Goal: Information Seeking & Learning: Check status

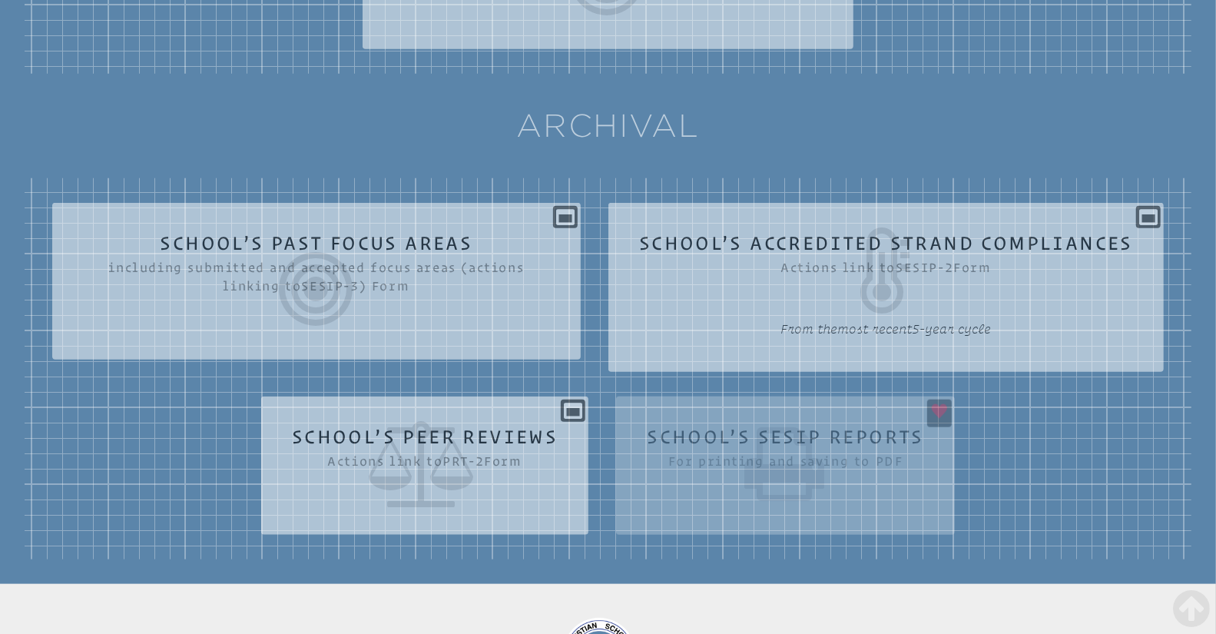
scroll to position [866, 0]
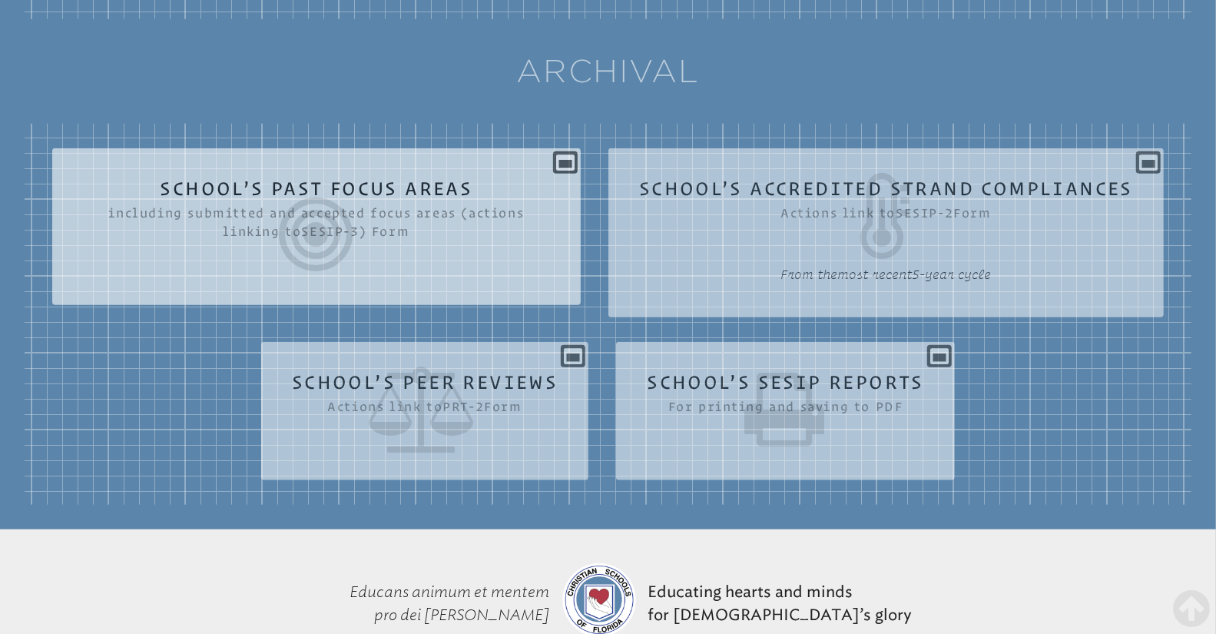
click at [366, 211] on icon at bounding box center [316, 234] width 467 height 86
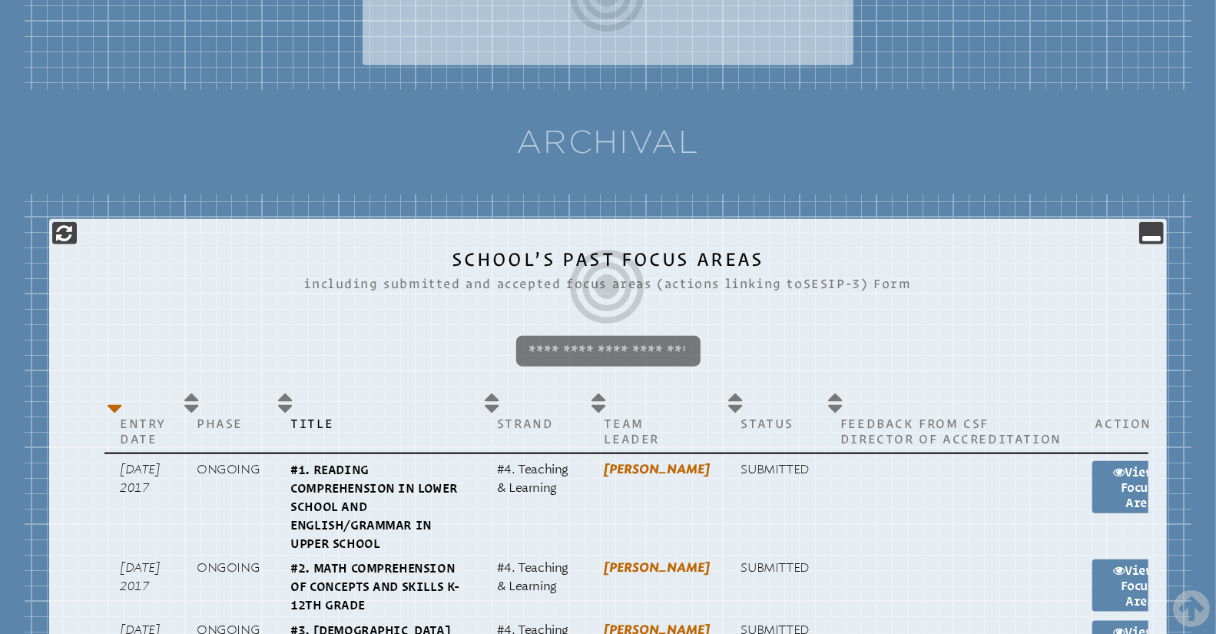
scroll to position [781, 0]
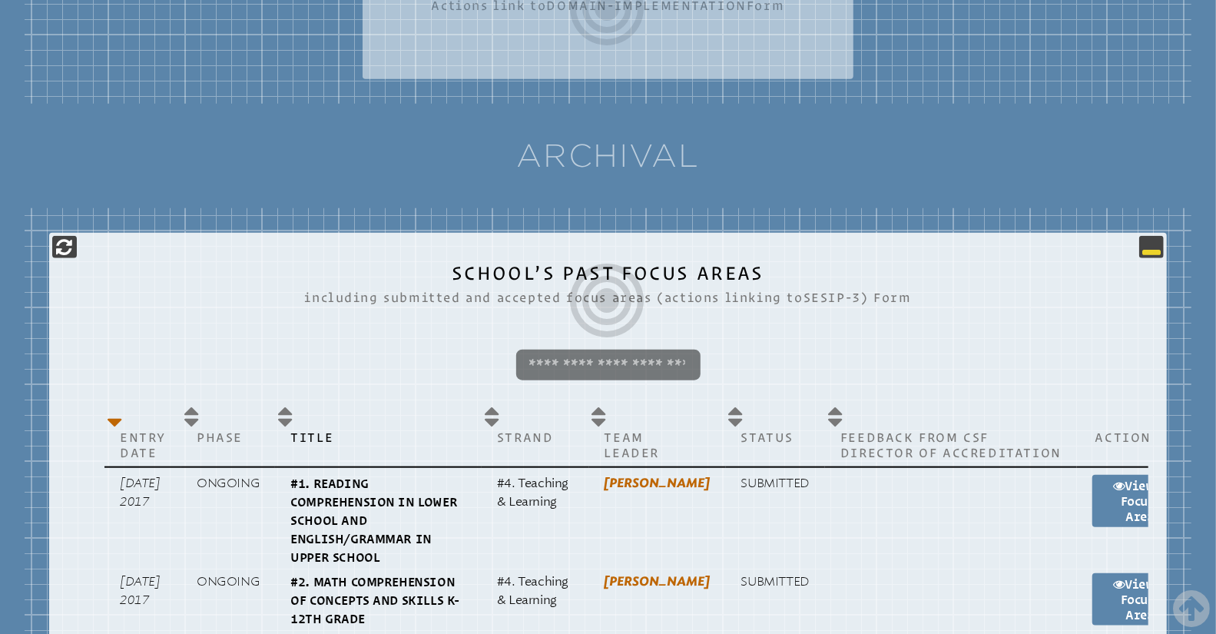
click at [1151, 252] on icon at bounding box center [1151, 246] width 18 height 18
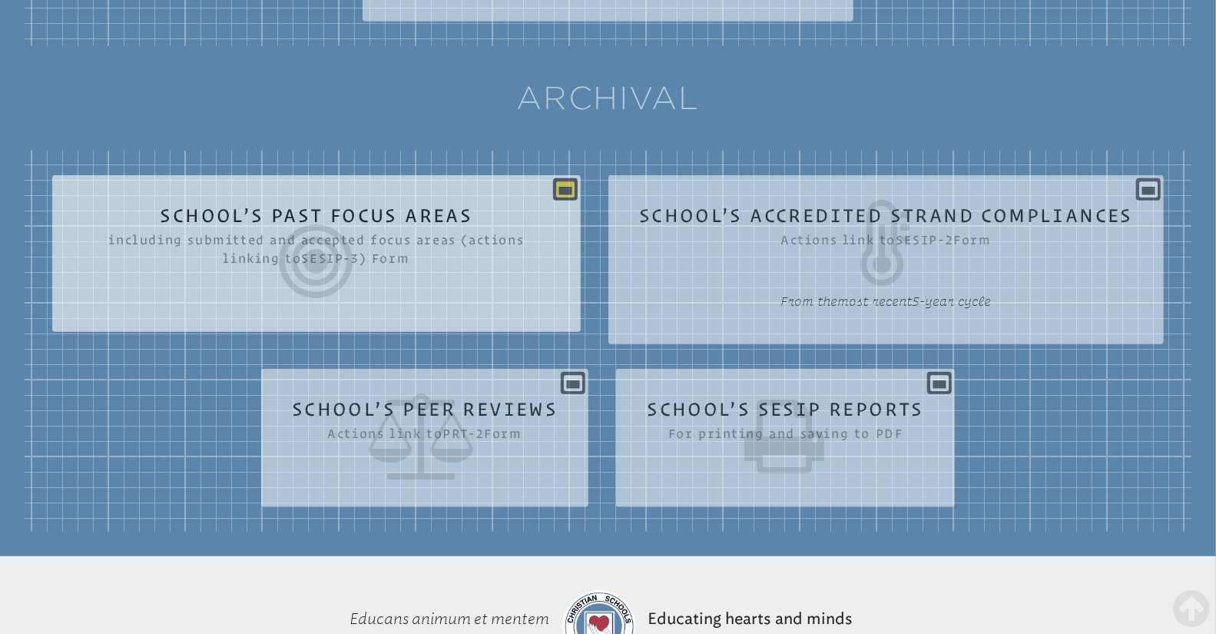
scroll to position [840, 0]
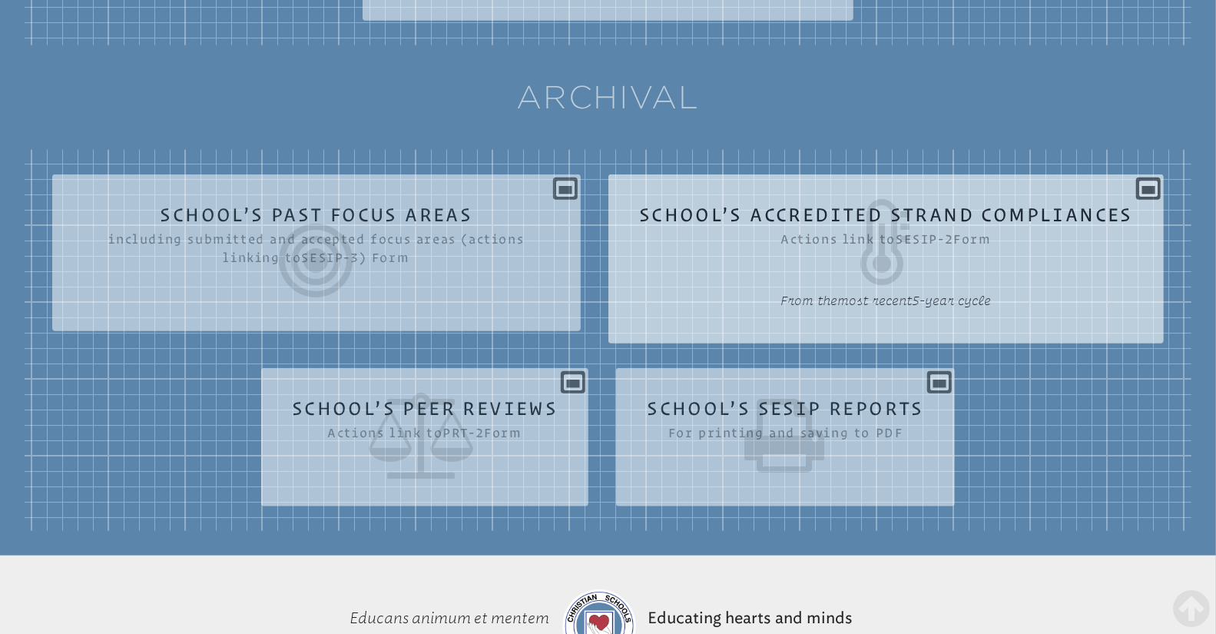
click at [894, 220] on icon at bounding box center [886, 242] width 494 height 86
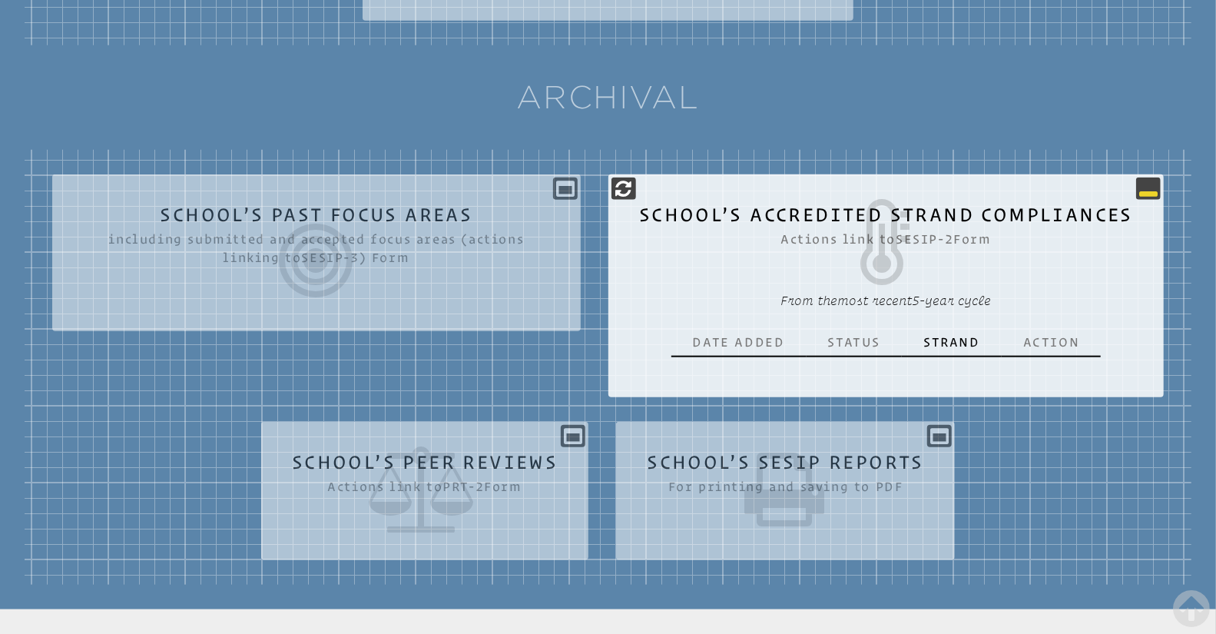
click at [1143, 190] on icon at bounding box center [1148, 188] width 18 height 18
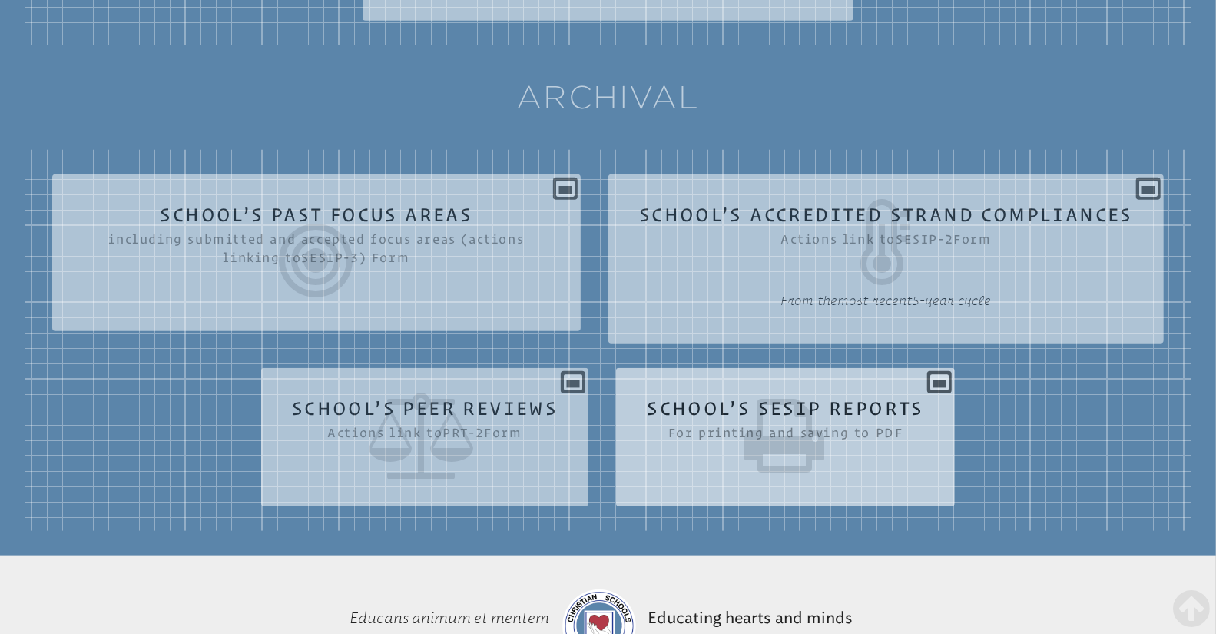
click at [768, 418] on icon at bounding box center [785, 436] width 277 height 86
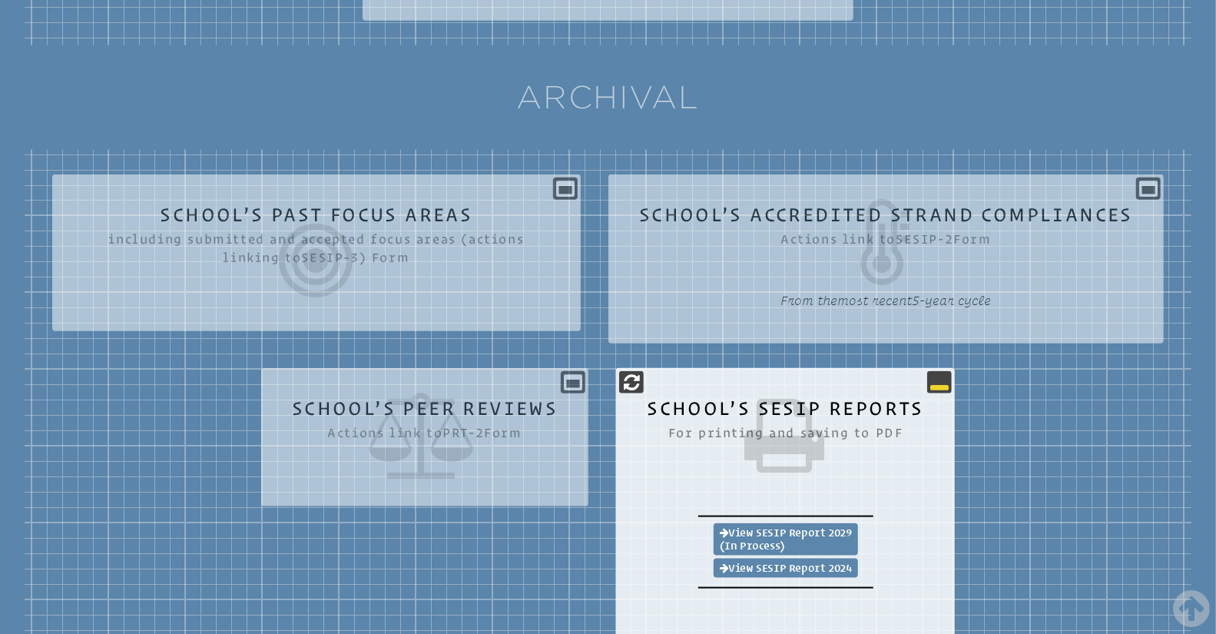
click at [933, 383] on icon at bounding box center [939, 382] width 18 height 18
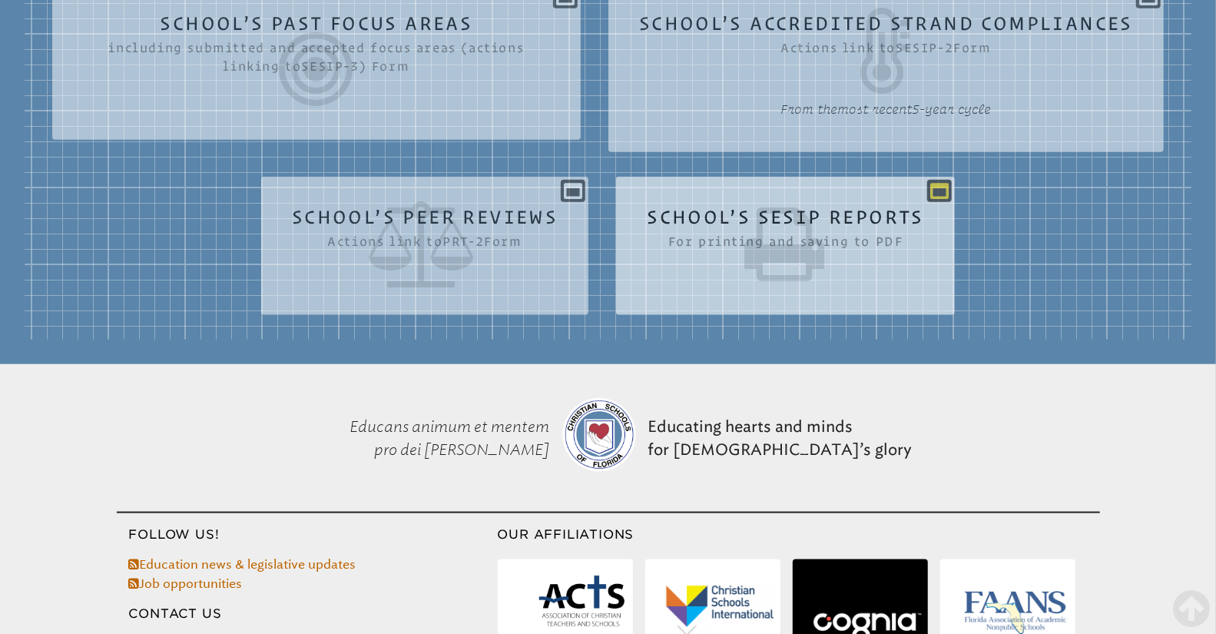
scroll to position [1034, 0]
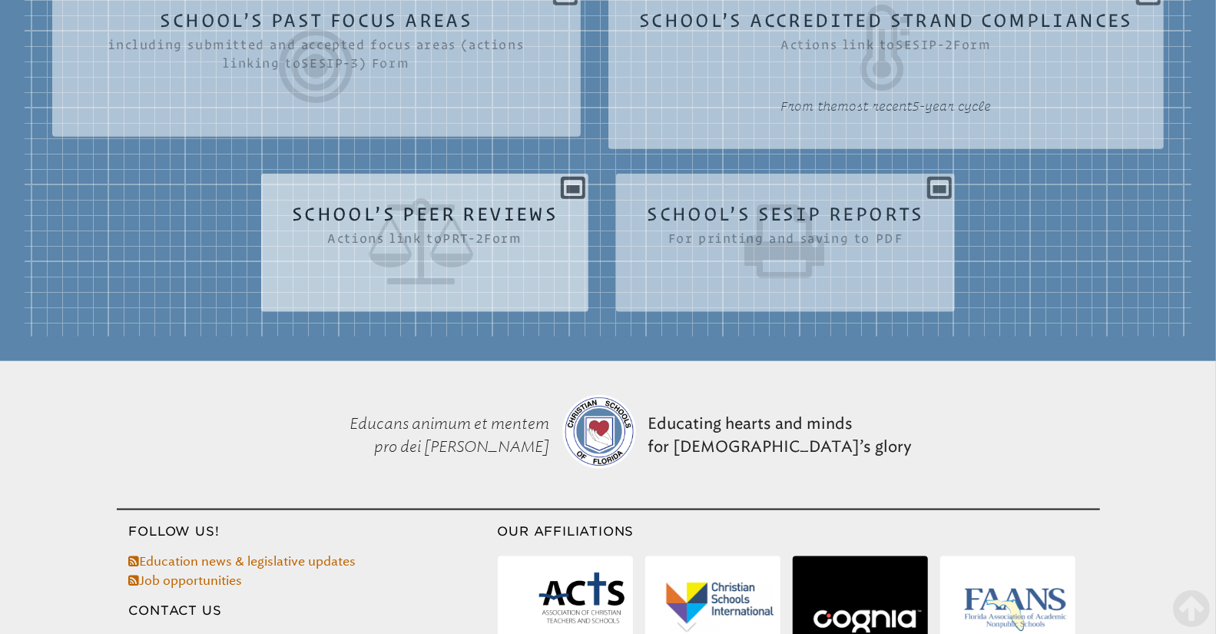
click at [482, 219] on icon at bounding box center [425, 241] width 266 height 86
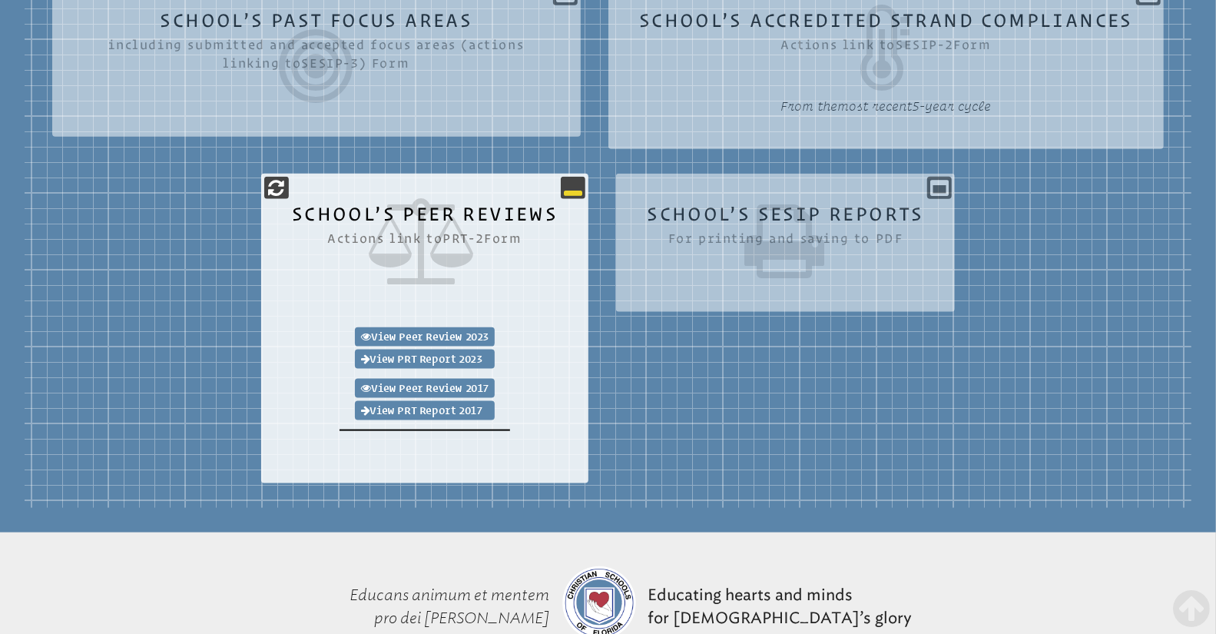
click at [572, 191] on icon at bounding box center [573, 187] width 18 height 18
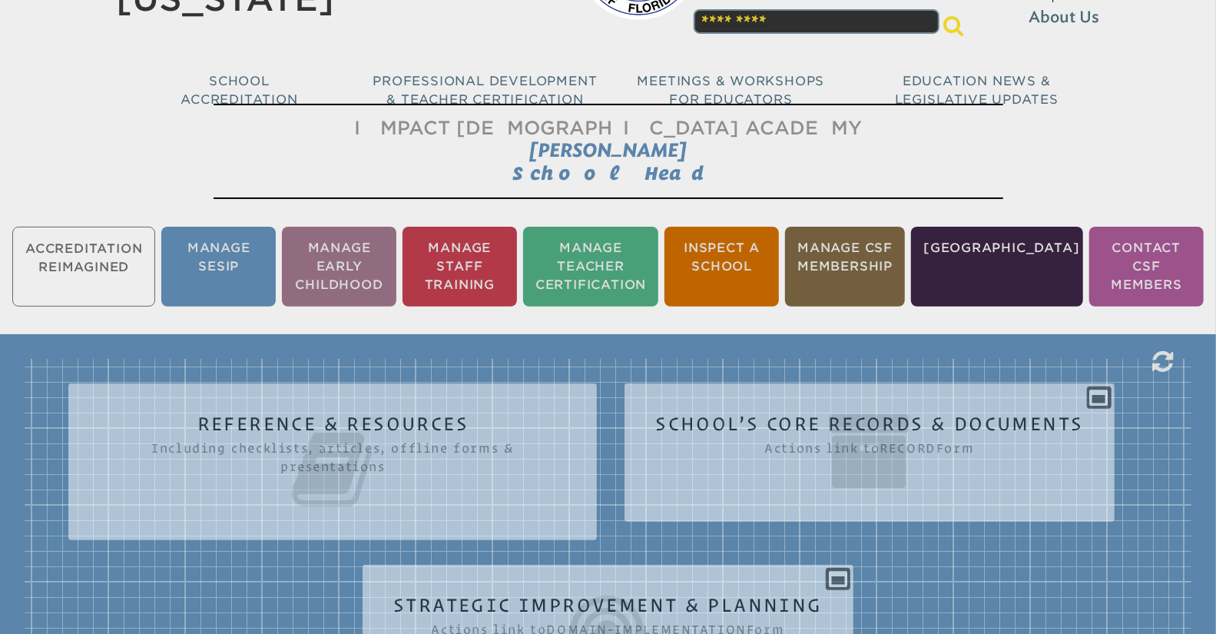
scroll to position [229, 0]
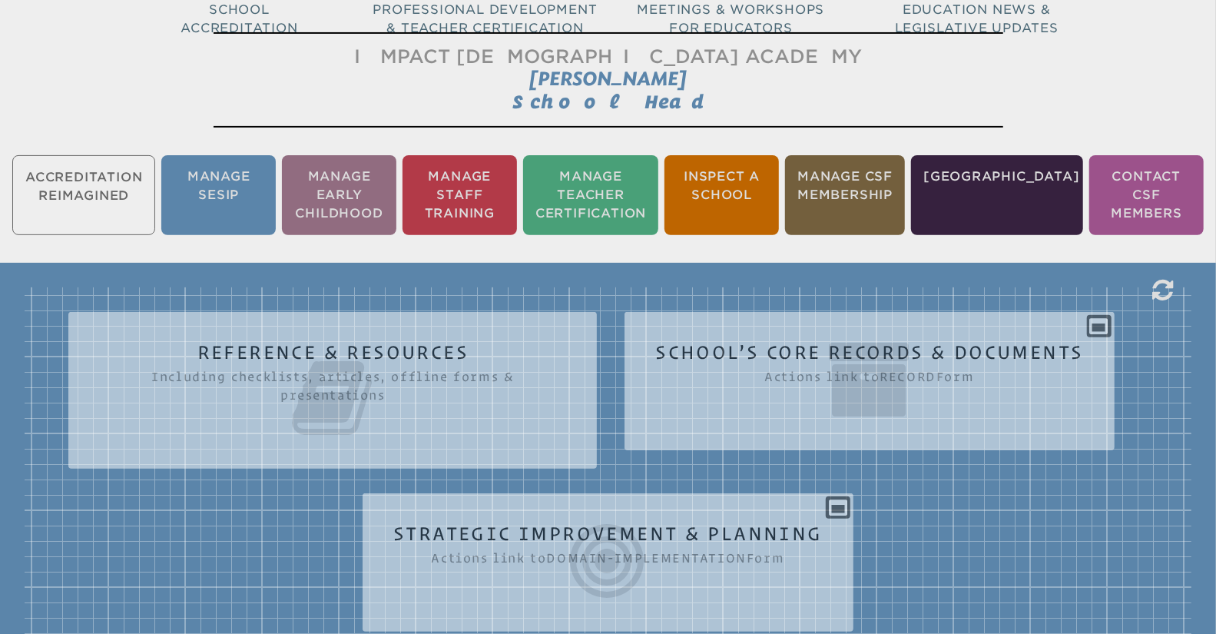
click at [92, 197] on ul "Accreditation Reimagined Manage SESIP Manage Early Childhood Manage Staff Train…" at bounding box center [608, 195] width 1216 height 86
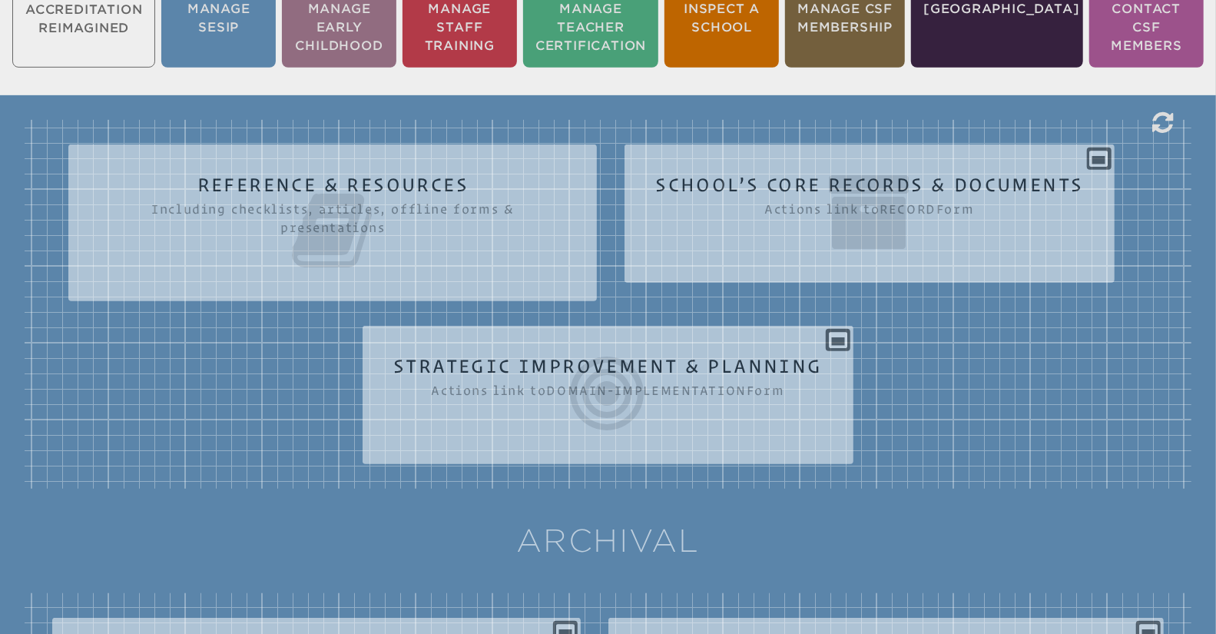
scroll to position [420, 0]
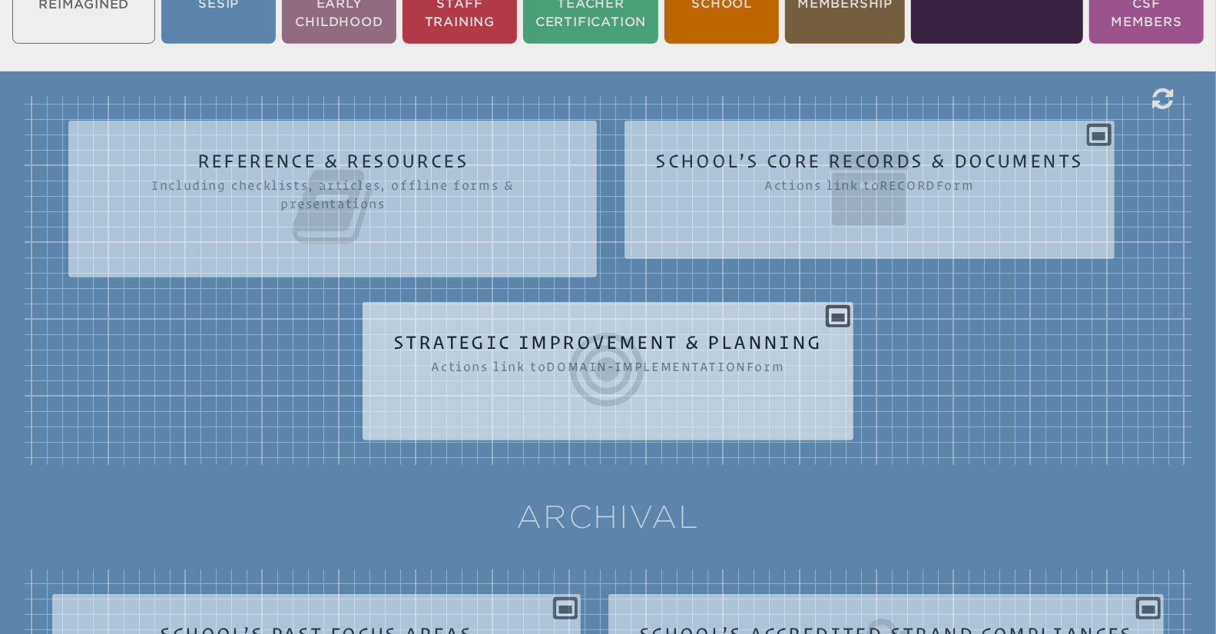
click at [531, 359] on icon at bounding box center [607, 370] width 429 height 86
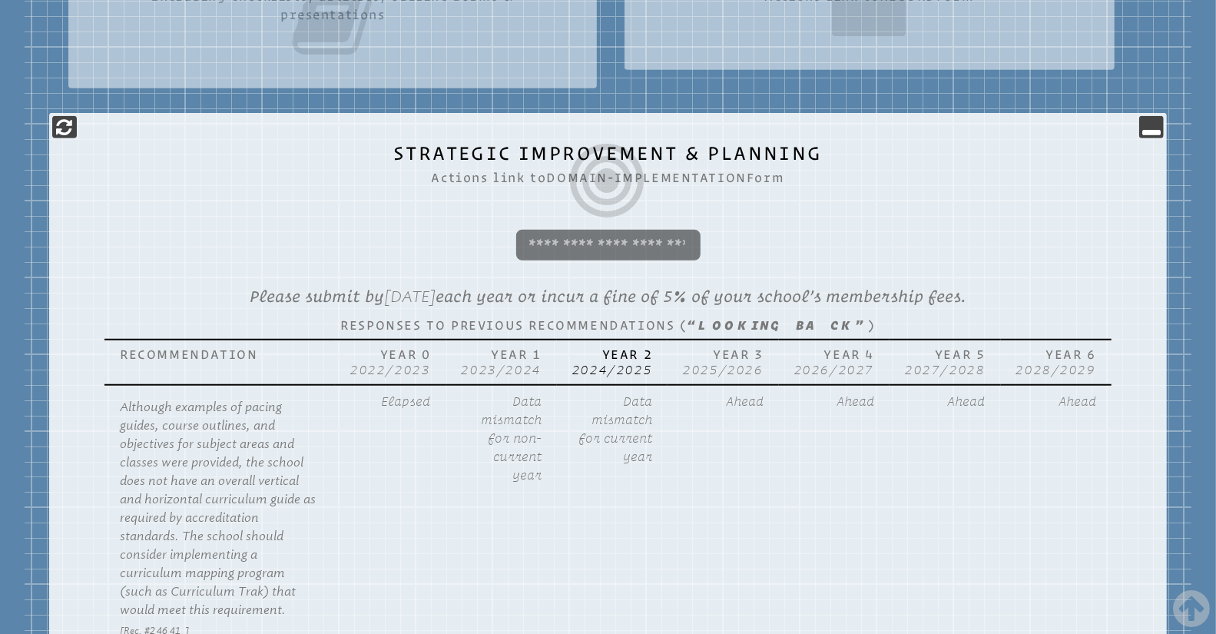
scroll to position [799, 0]
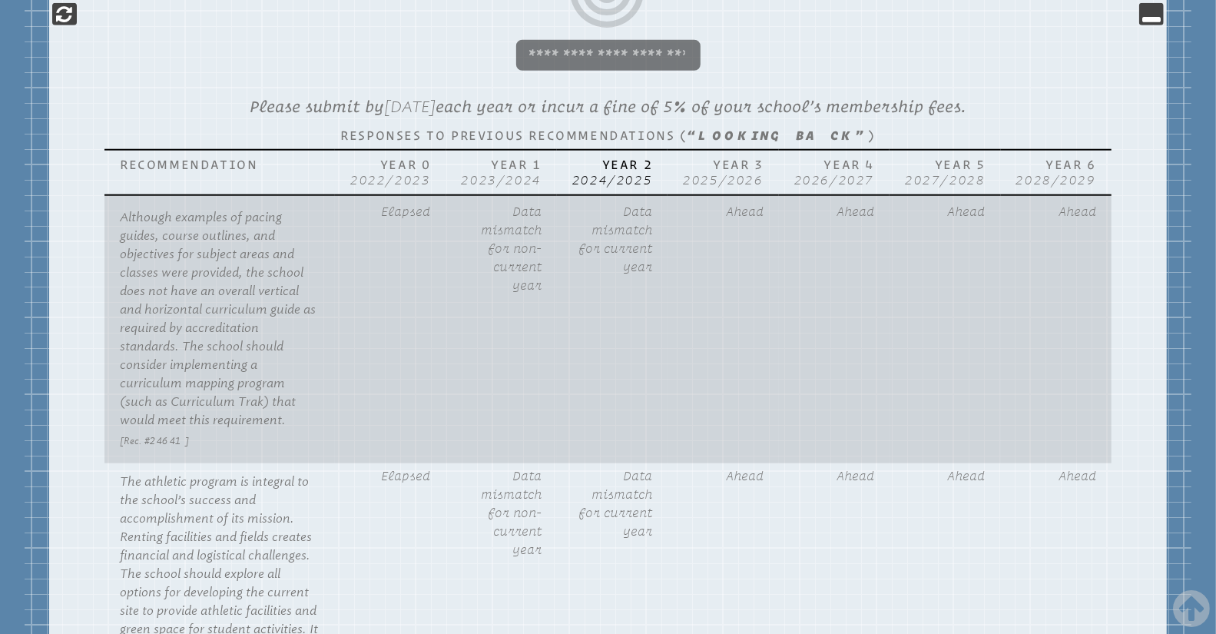
click at [246, 270] on p "Although examples of pacing guides, course outlines, and objectives for subject…" at bounding box center [220, 318] width 200 height 221
click at [642, 239] on p "Data mismatch for current year" at bounding box center [612, 239] width 80 height 74
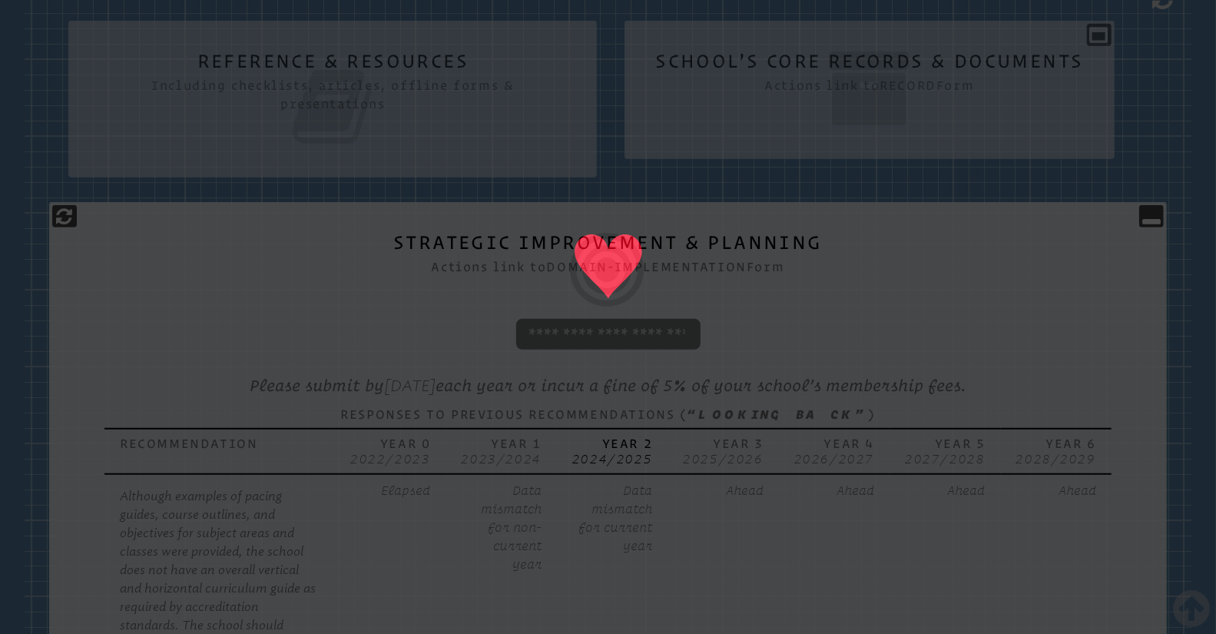
scroll to position [0, 0]
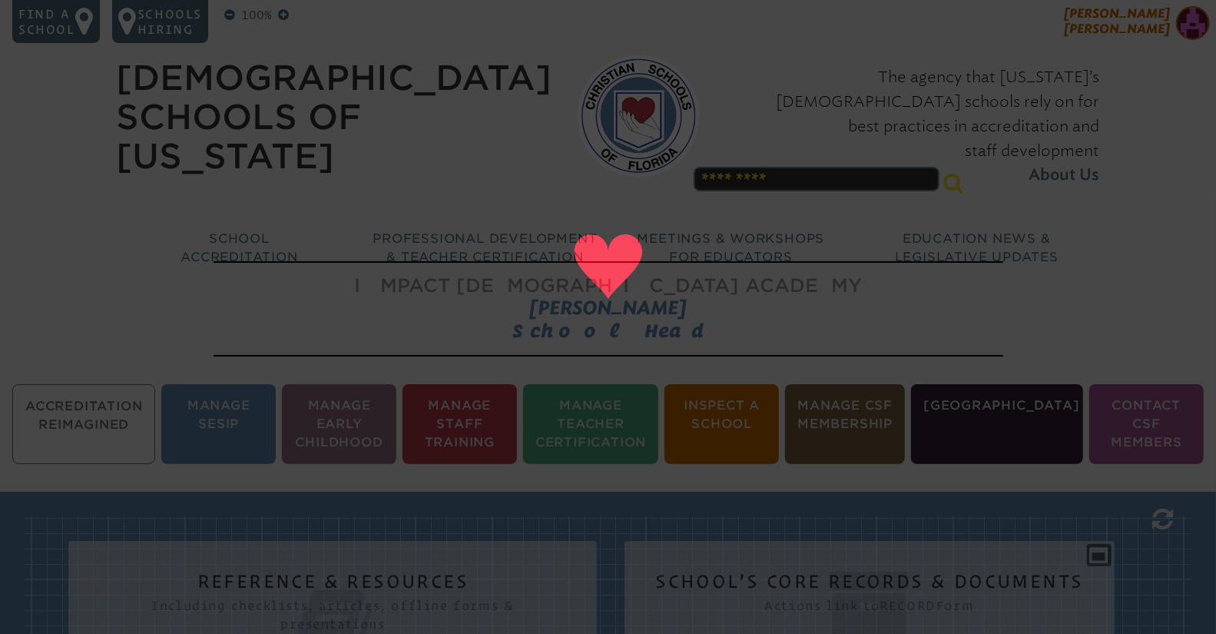
click at [1195, 20] on img at bounding box center [1193, 23] width 34 height 34
